Goal: Navigation & Orientation: Find specific page/section

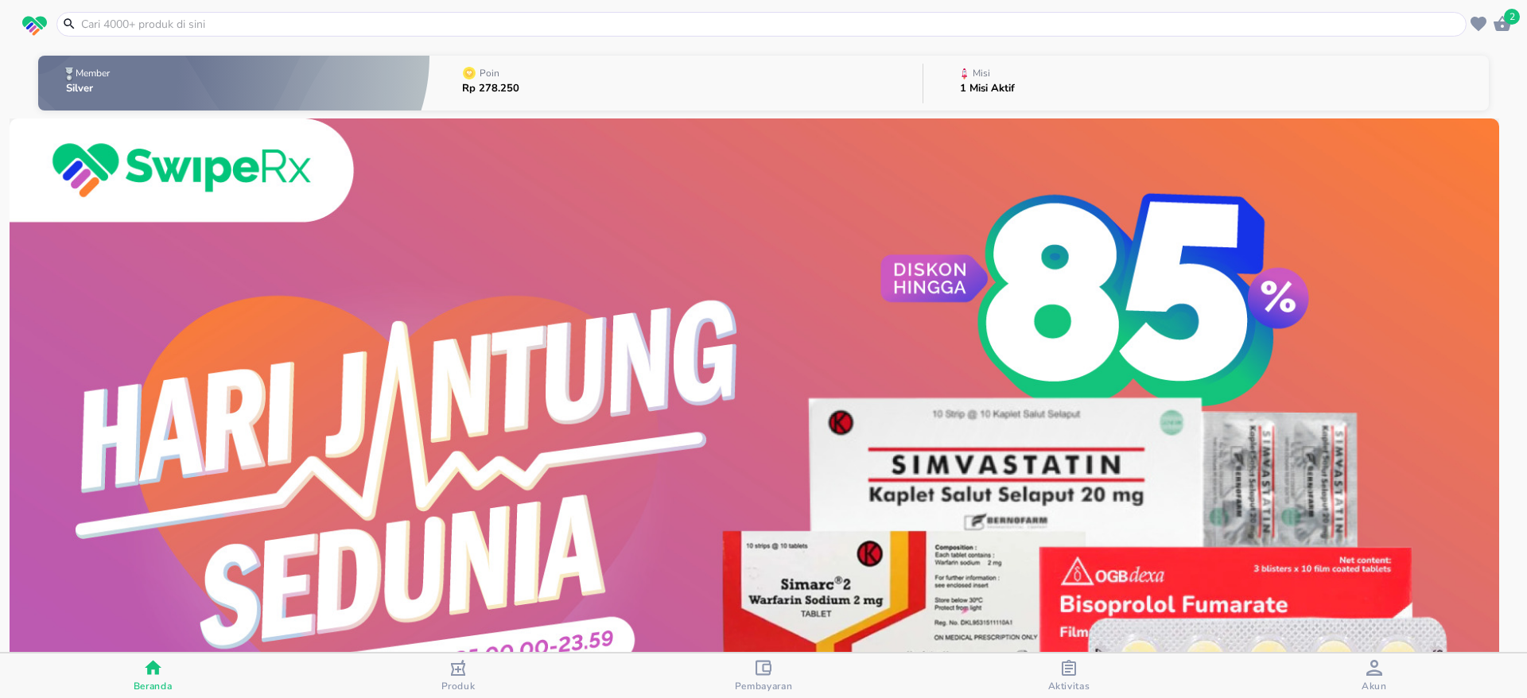
click at [1233, 81] on button "Misi 1 Misi Aktif" at bounding box center [1205, 83] width 565 height 63
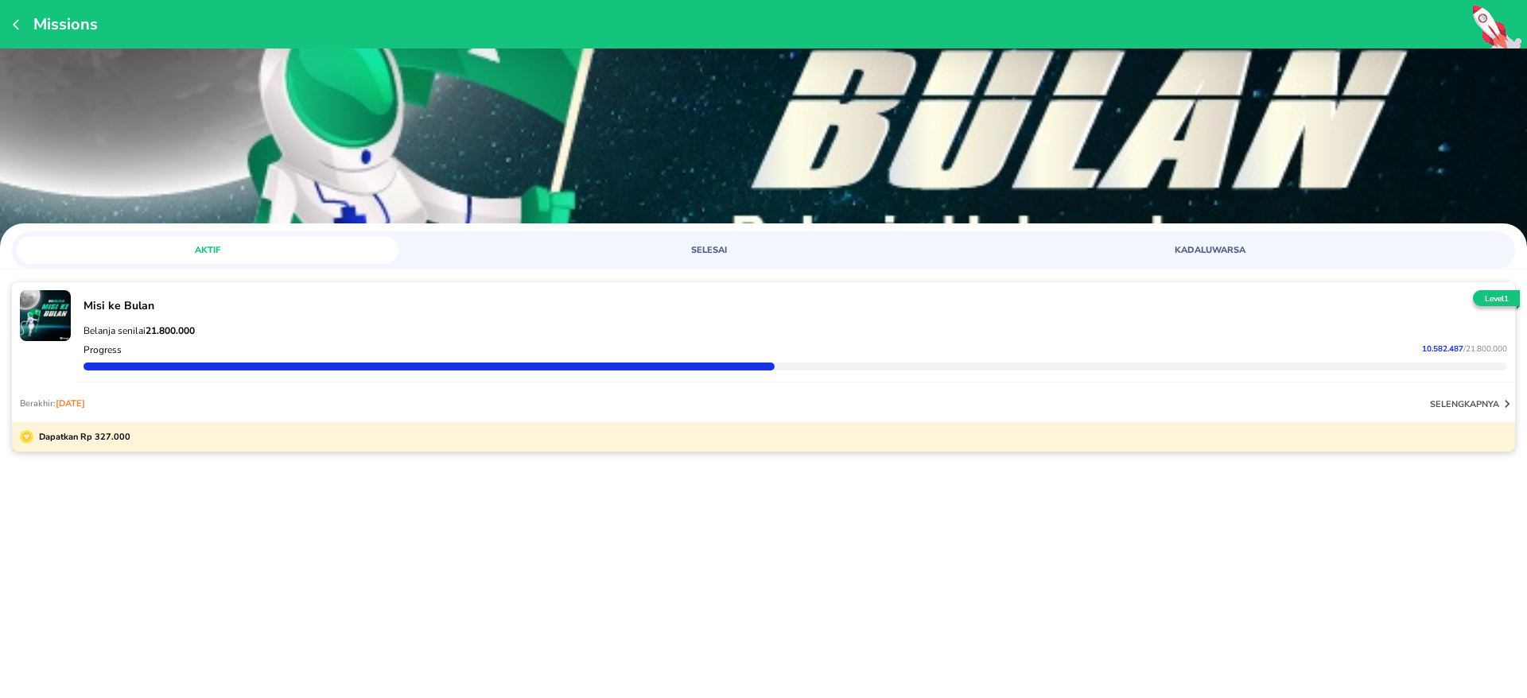
click at [13, 23] on div "Missions" at bounding box center [763, 24] width 1527 height 49
click at [13, 25] on icon "button" at bounding box center [19, 24] width 13 height 13
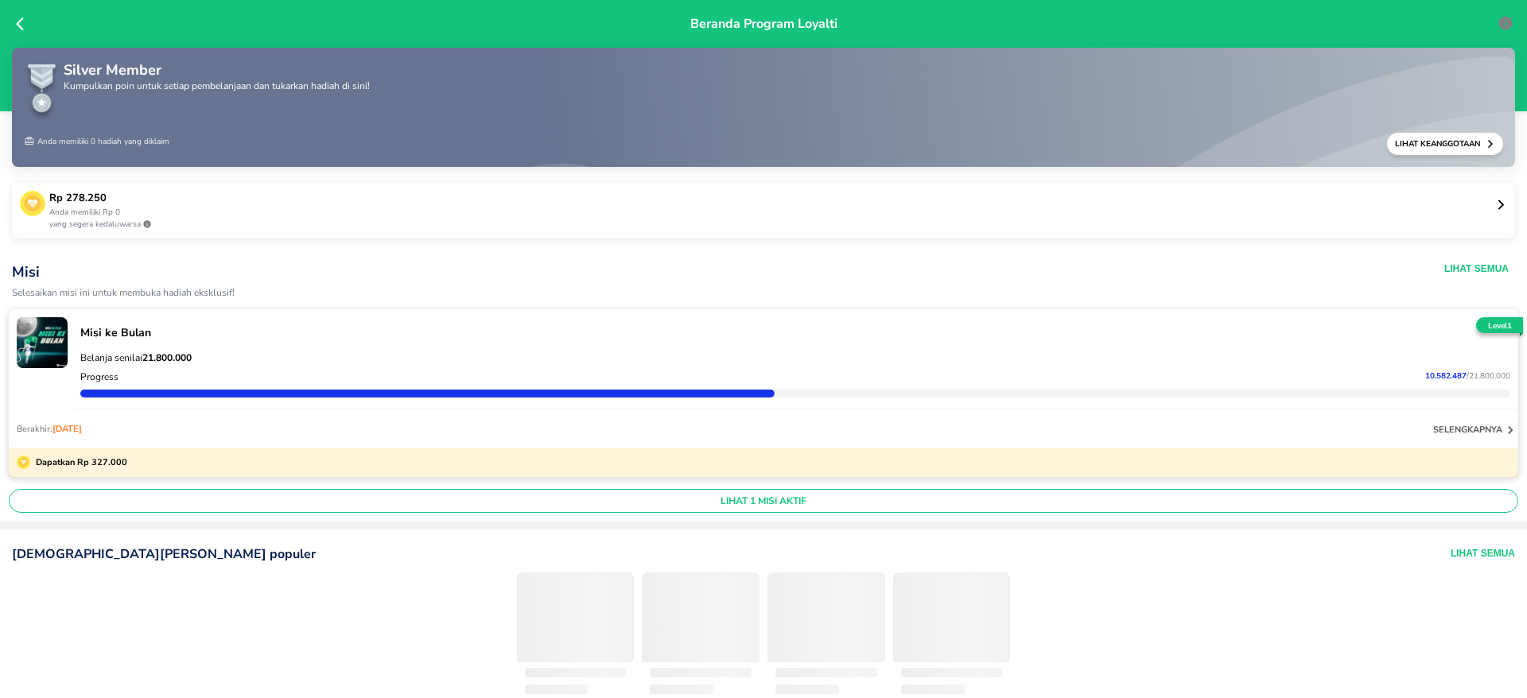
click at [21, 25] on icon at bounding box center [24, 24] width 16 height 16
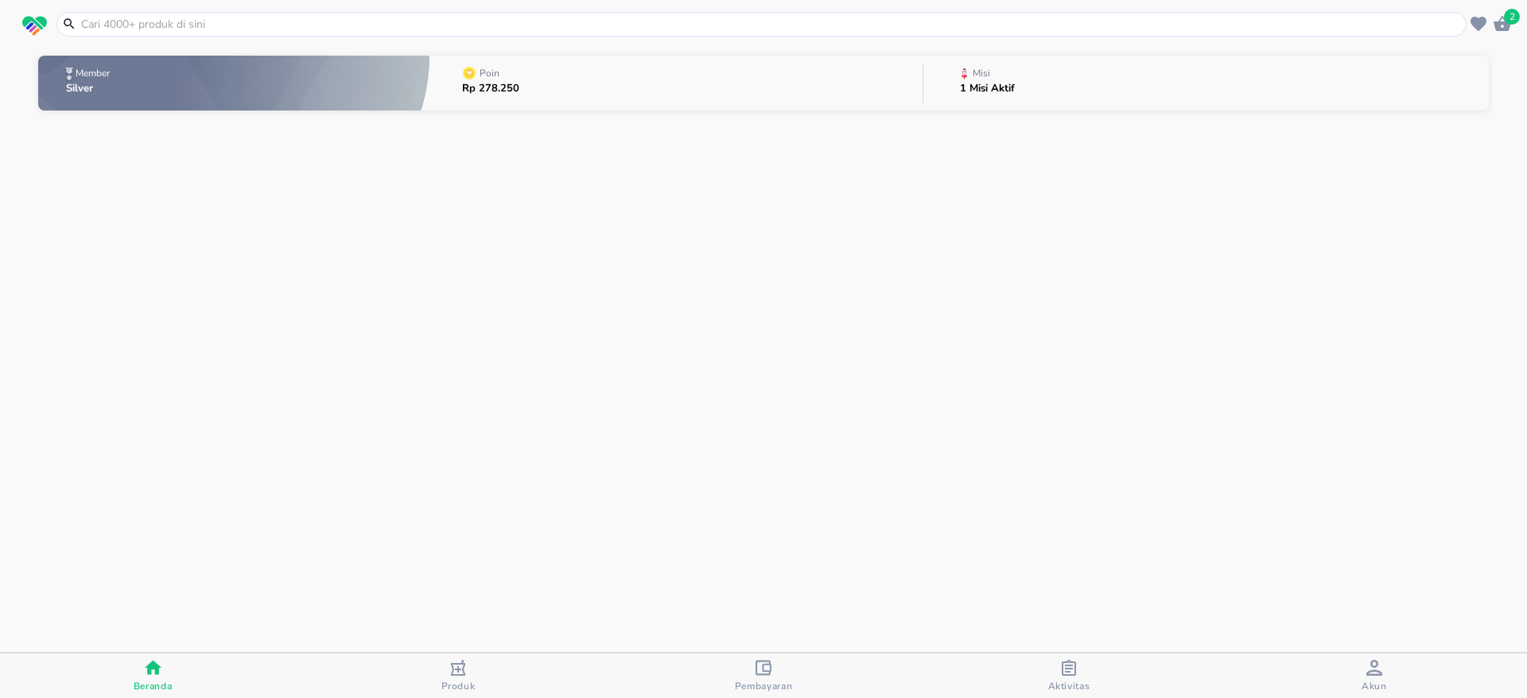
click at [1385, 684] on span "Akun" at bounding box center [1373, 686] width 25 height 13
